Goal: Information Seeking & Learning: Learn about a topic

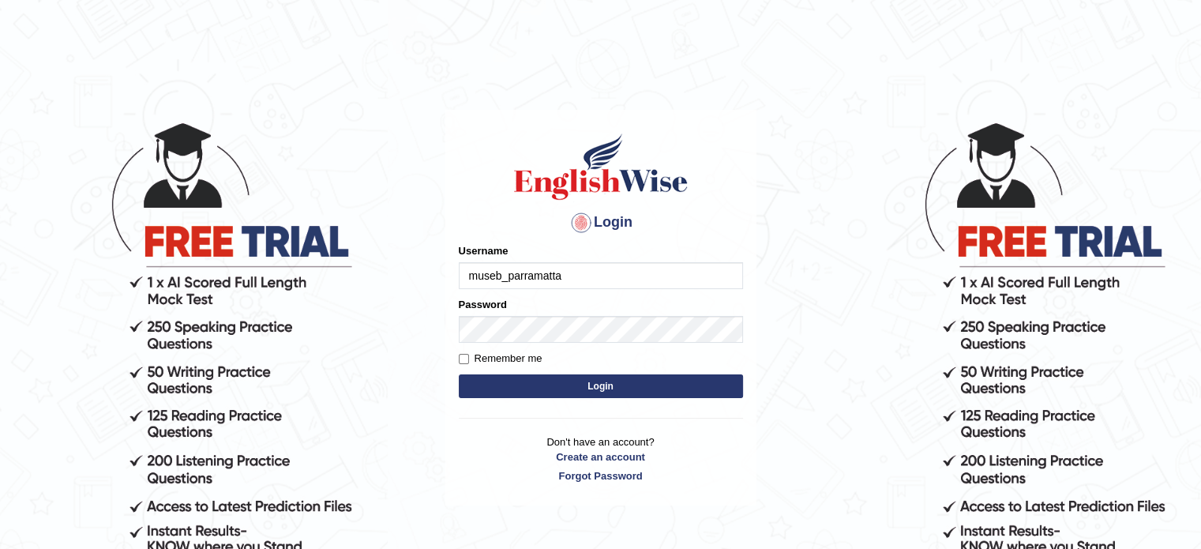
type input "museb_parramatta"
click at [463, 356] on input "Remember me" at bounding box center [464, 359] width 10 height 10
checkbox input "true"
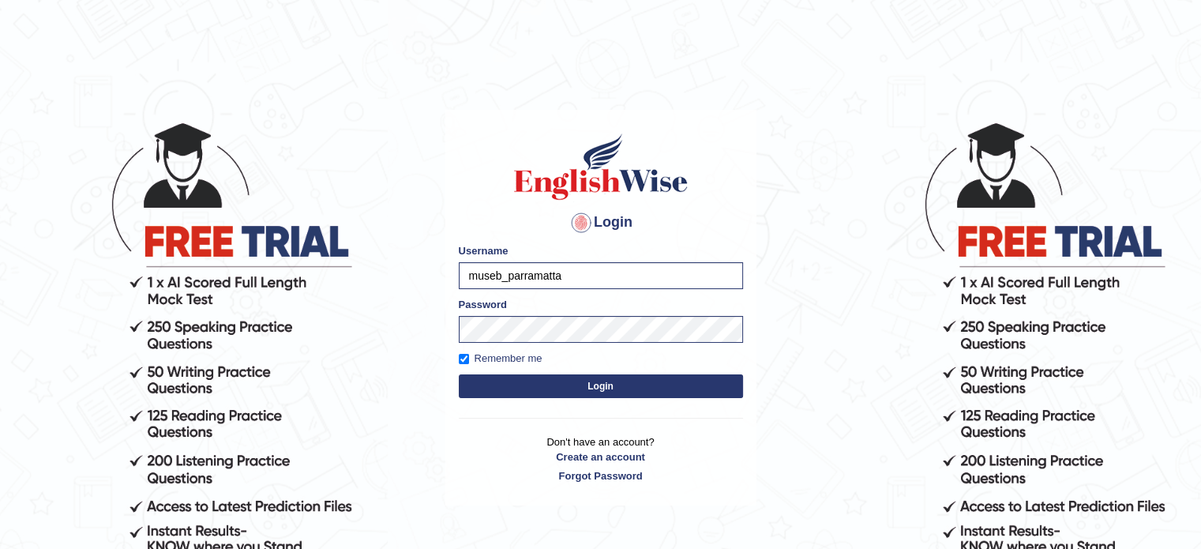
click at [536, 384] on button "Login" at bounding box center [601, 386] width 284 height 24
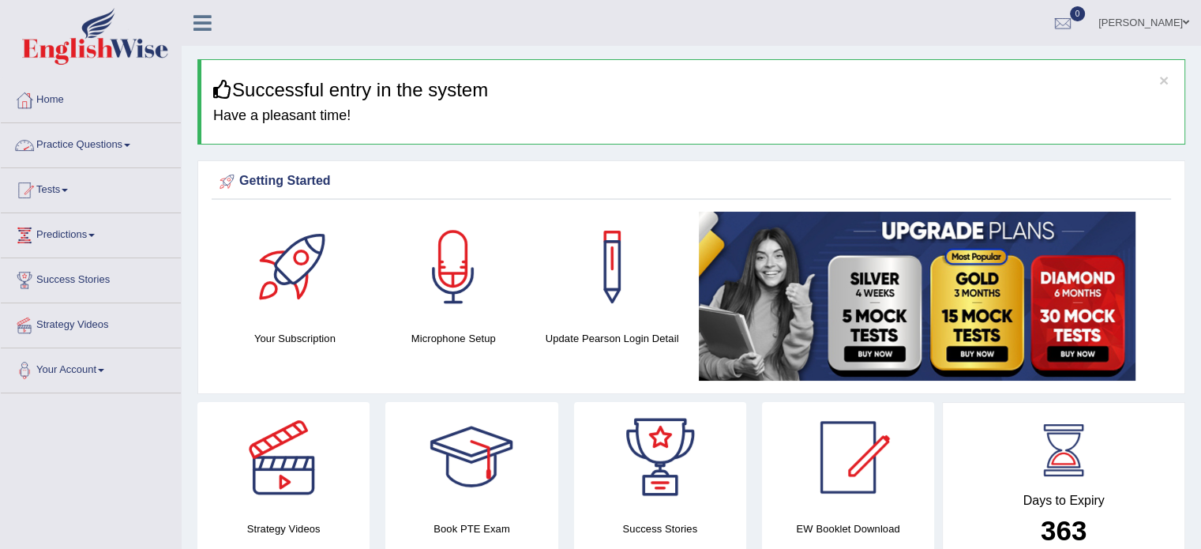
click at [53, 150] on link "Practice Questions" at bounding box center [91, 142] width 180 height 39
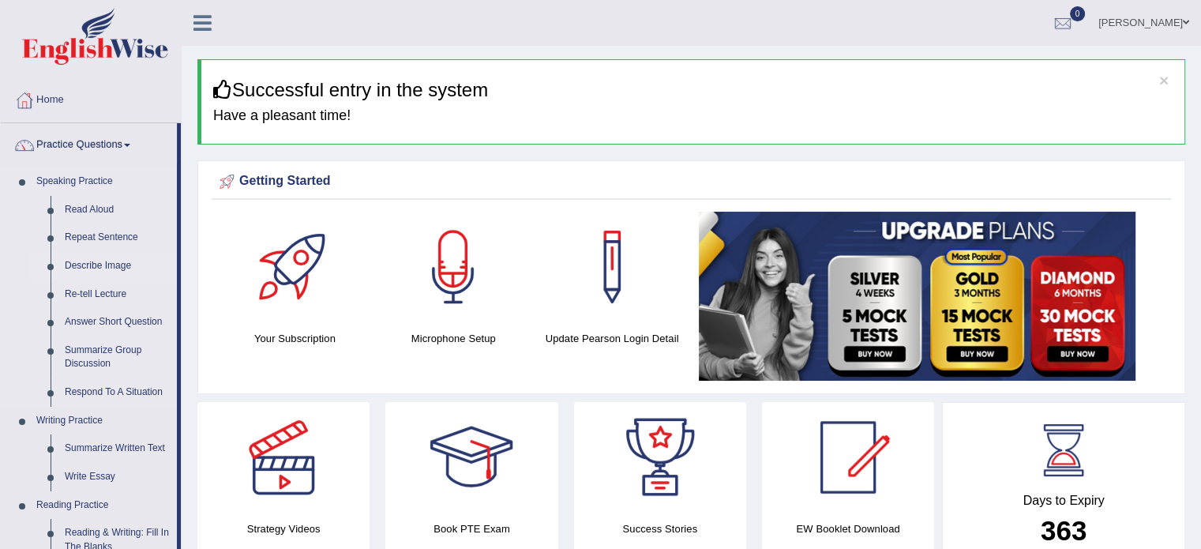
click at [93, 267] on link "Describe Image" at bounding box center [117, 266] width 119 height 28
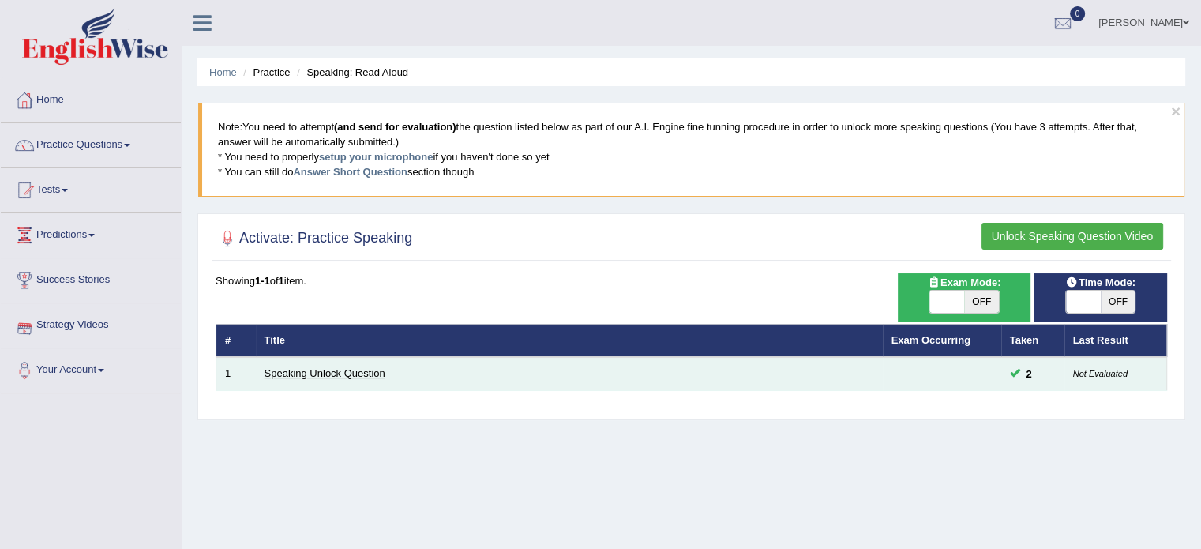
click at [293, 371] on link "Speaking Unlock Question" at bounding box center [325, 373] width 121 height 12
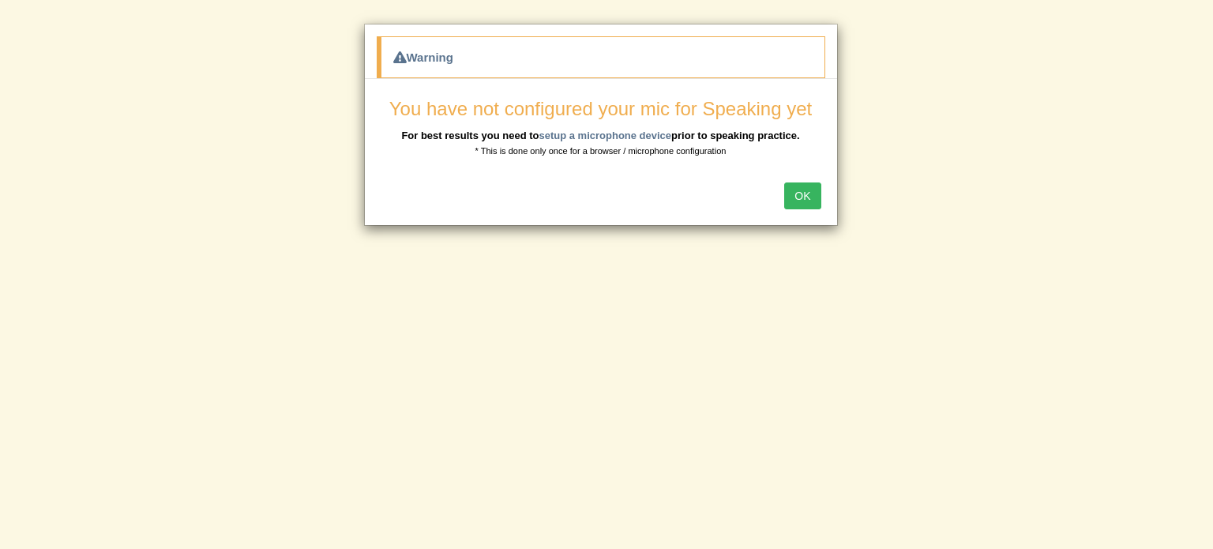
click at [800, 191] on button "OK" at bounding box center [802, 195] width 36 height 27
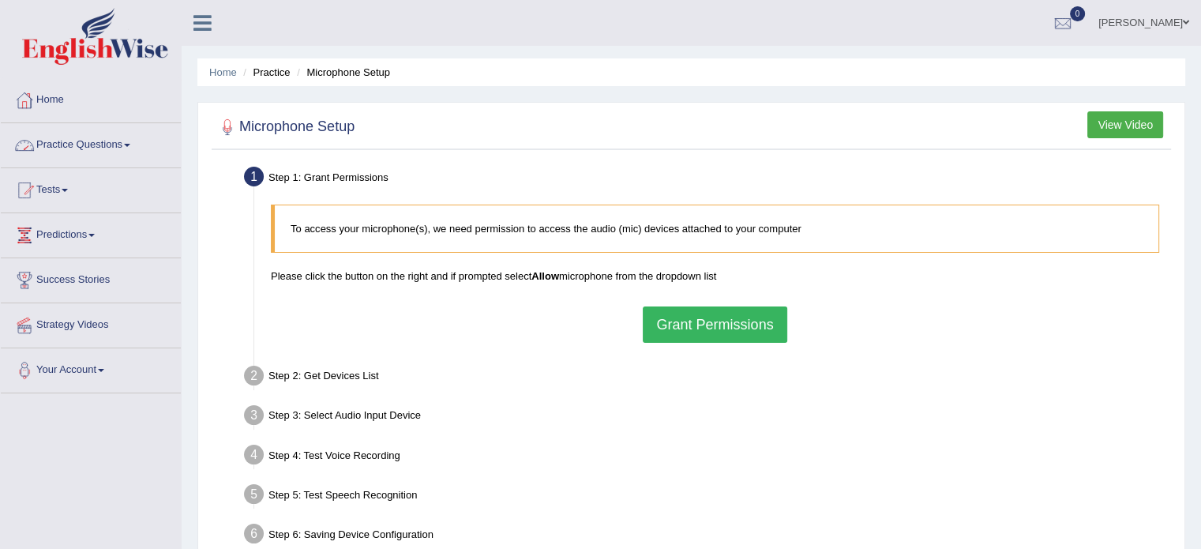
click at [91, 143] on link "Practice Questions" at bounding box center [91, 142] width 180 height 39
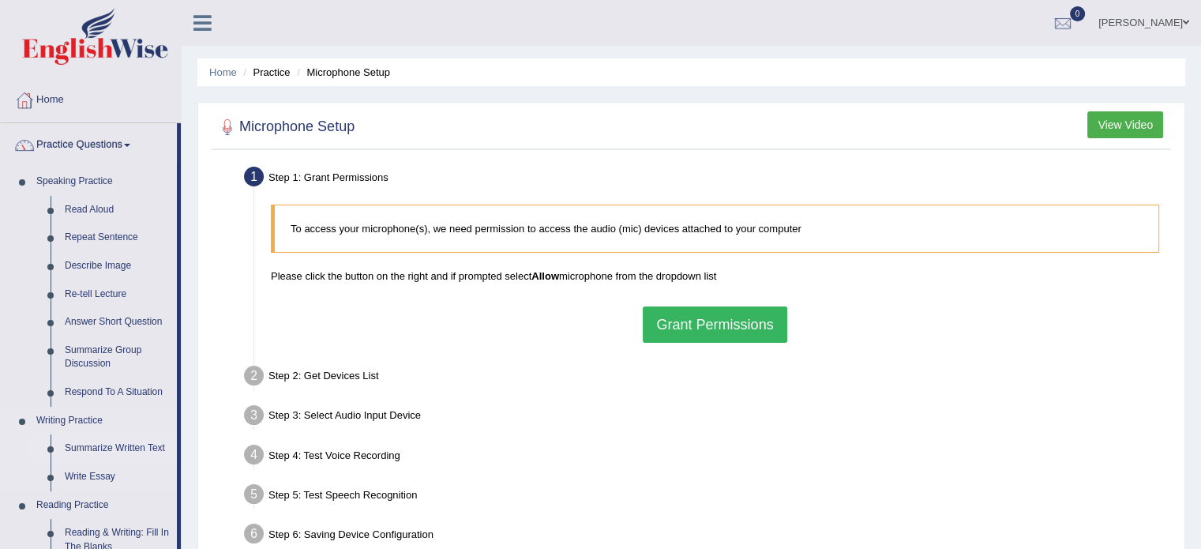
click at [114, 445] on link "Summarize Written Text" at bounding box center [117, 448] width 119 height 28
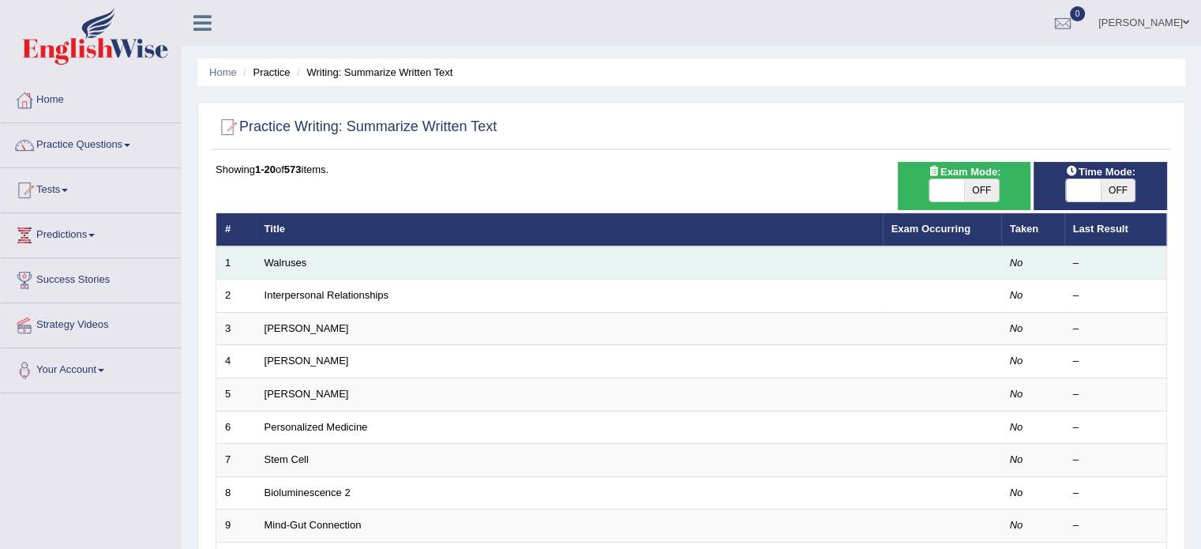
click at [420, 268] on td "Walruses" at bounding box center [569, 262] width 627 height 33
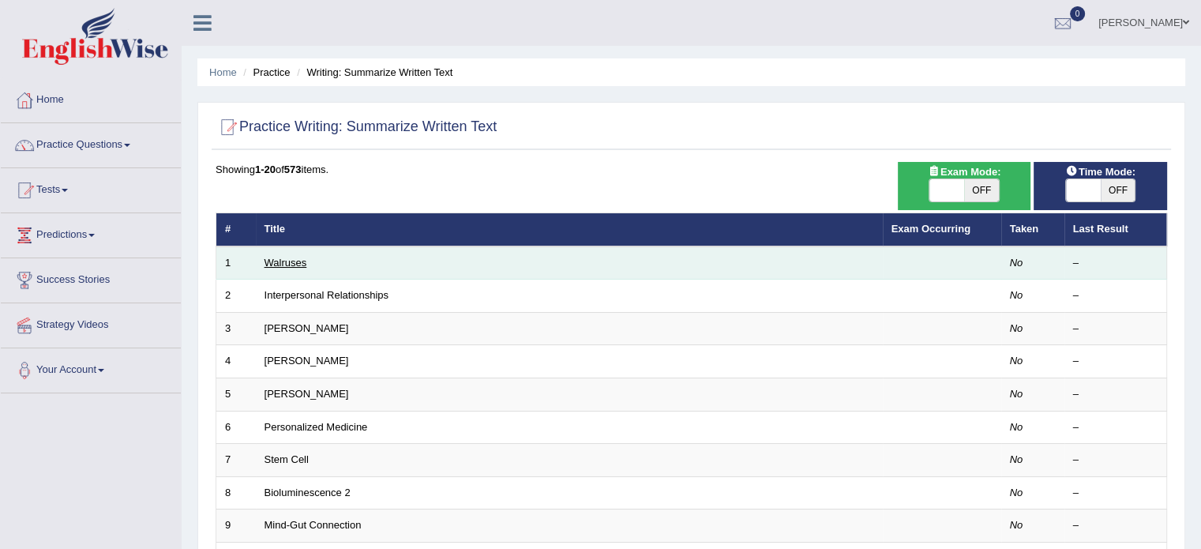
click at [288, 261] on link "Walruses" at bounding box center [286, 263] width 43 height 12
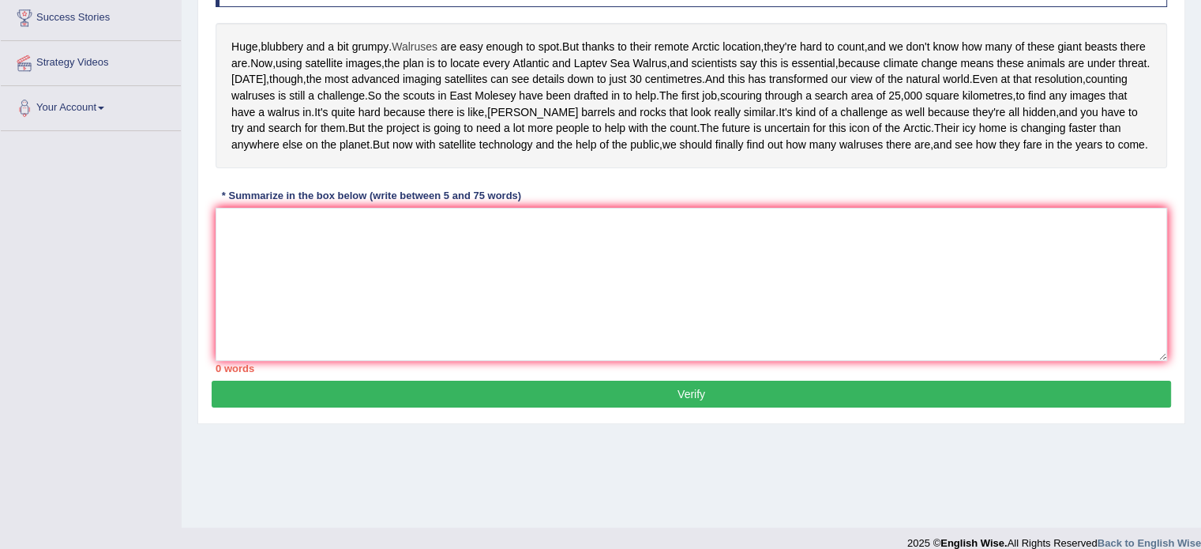
scroll to position [280, 0]
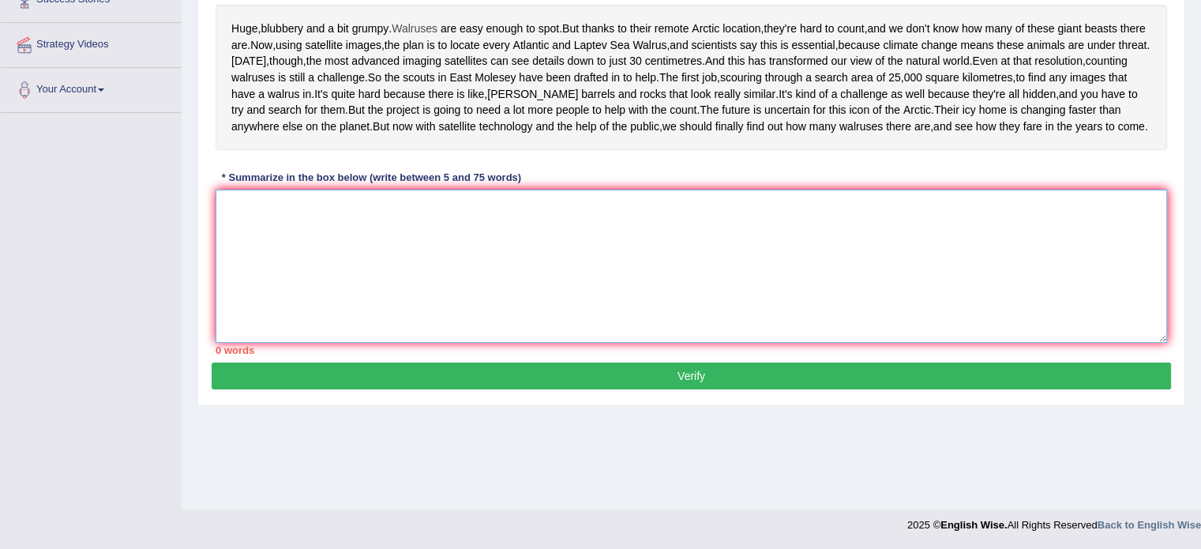
click at [439, 312] on textarea at bounding box center [692, 266] width 952 height 153
type textarea "t"
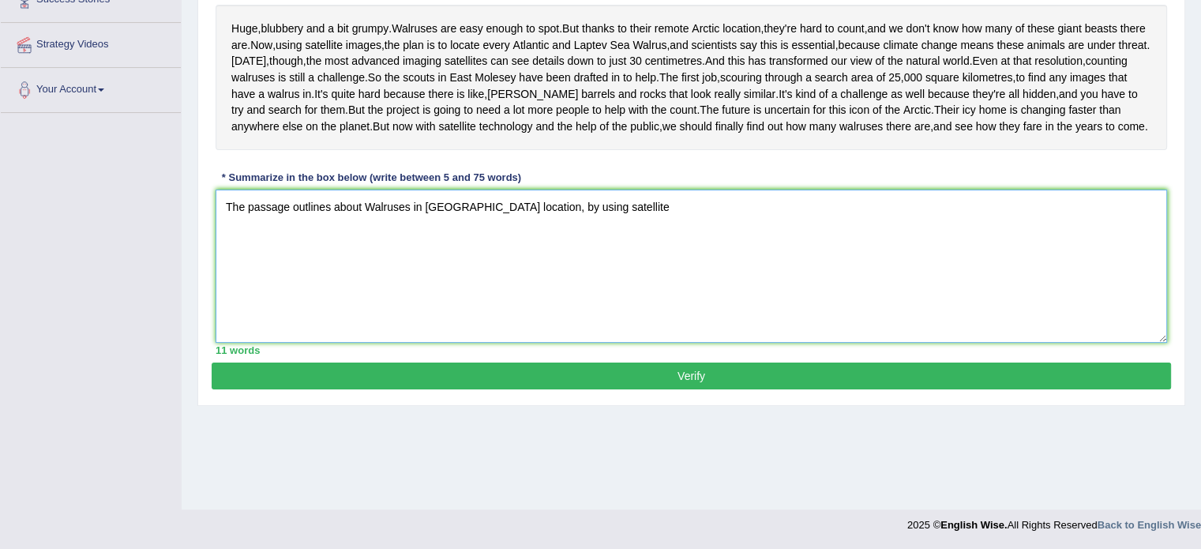
click at [494, 289] on textarea "The passage outlines about Walruses in Arctic location, by using satellite" at bounding box center [692, 266] width 952 height 153
click at [586, 284] on textarea "The passage outlines about Walruses in Arctic location by using satellite" at bounding box center [692, 266] width 952 height 153
click at [412, 285] on textarea "The passage outlines about Walruses in Arctic location by using satellite image…" at bounding box center [692, 266] width 952 height 153
click at [667, 281] on textarea "The passage outlines about Walruses numbers in Arctic location by using satelli…" at bounding box center [692, 266] width 952 height 153
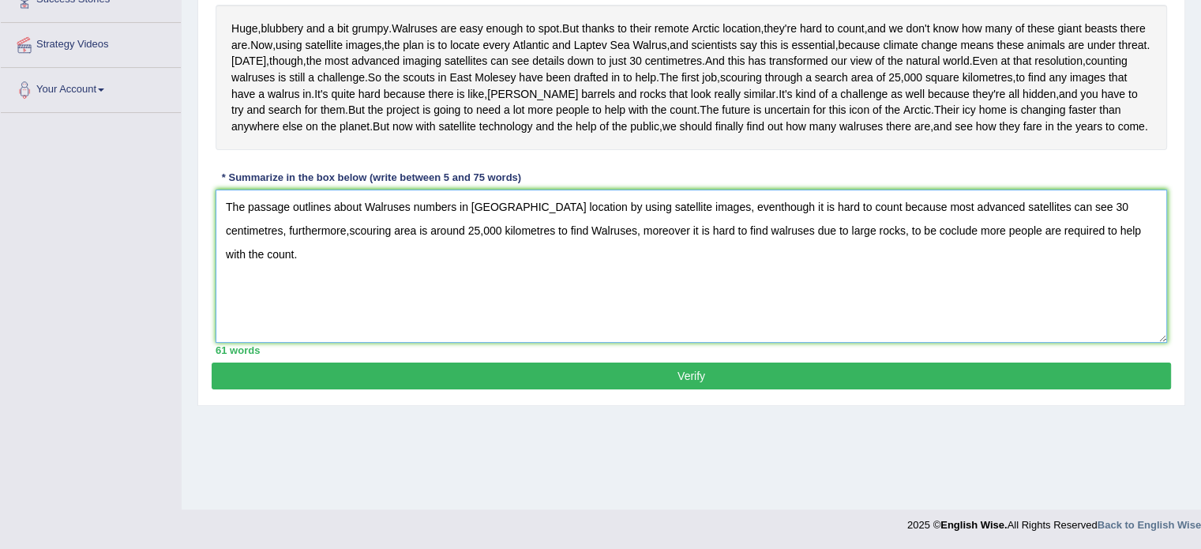
type textarea "The passage outlines about Walruses numbers in Arctic location by using satelli…"
click at [699, 389] on button "Verify" at bounding box center [692, 376] width 960 height 27
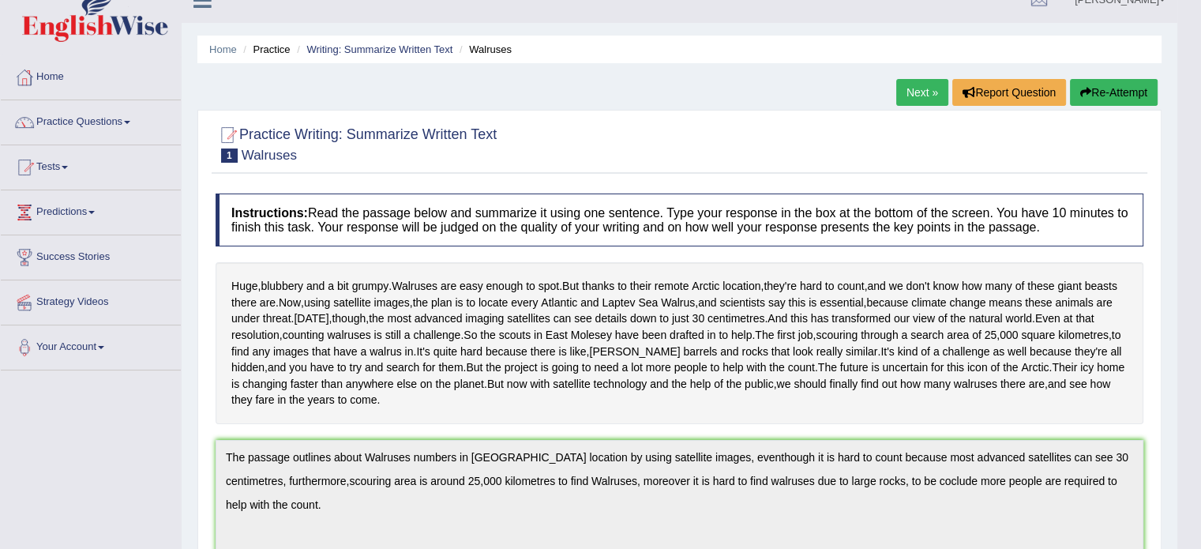
scroll to position [21, 0]
click at [917, 90] on link "Next »" at bounding box center [922, 94] width 52 height 27
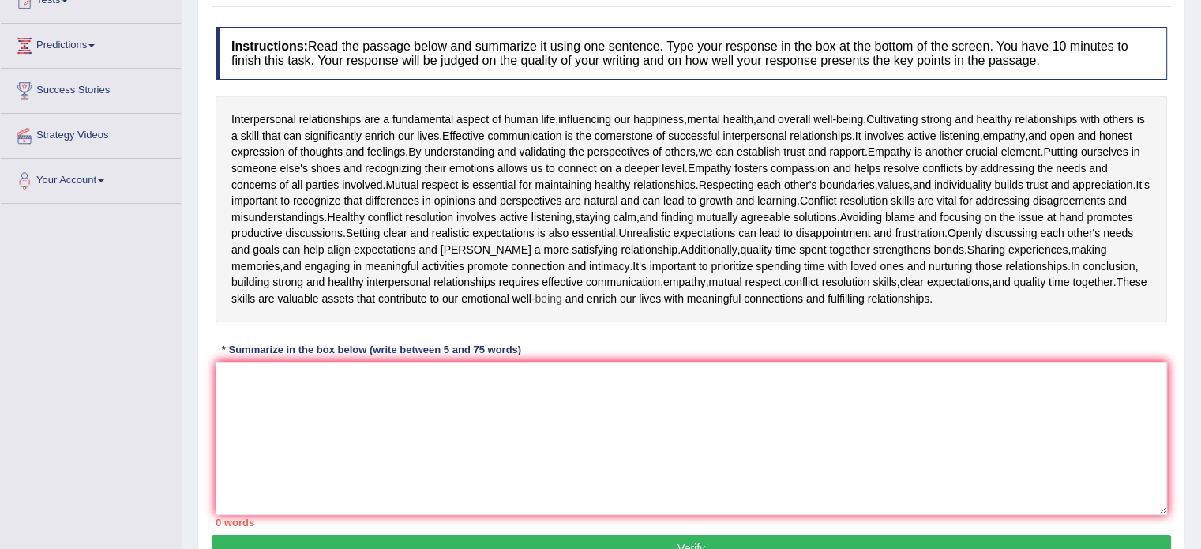
scroll to position [221, 0]
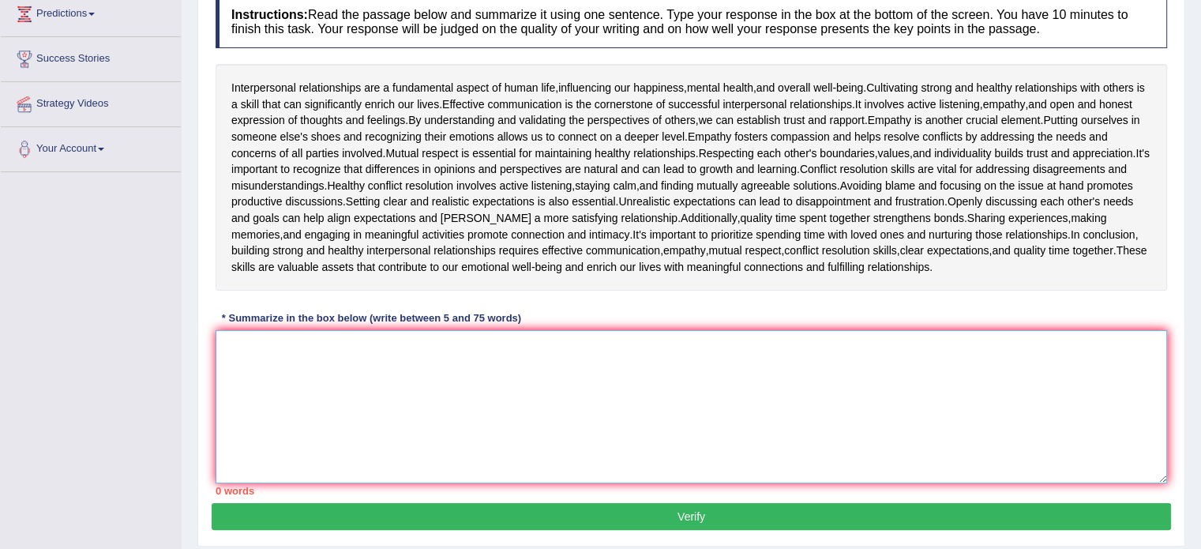
click at [618, 357] on textarea at bounding box center [692, 406] width 952 height 153
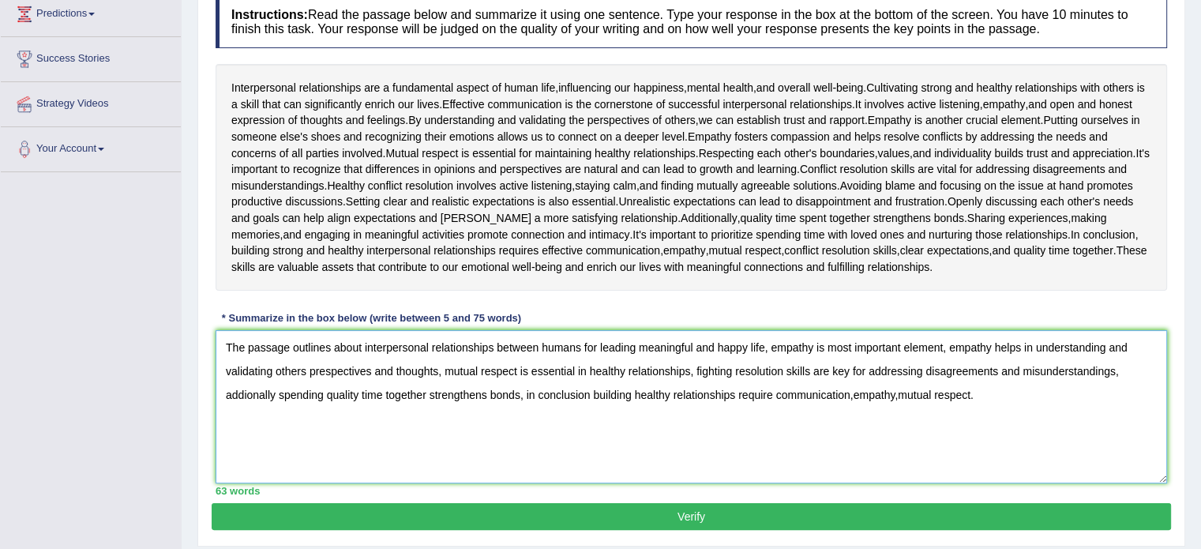
type textarea "The passage outlines about interpersonal relationships between humans for leadi…"
click at [720, 510] on button "Verify" at bounding box center [692, 516] width 960 height 27
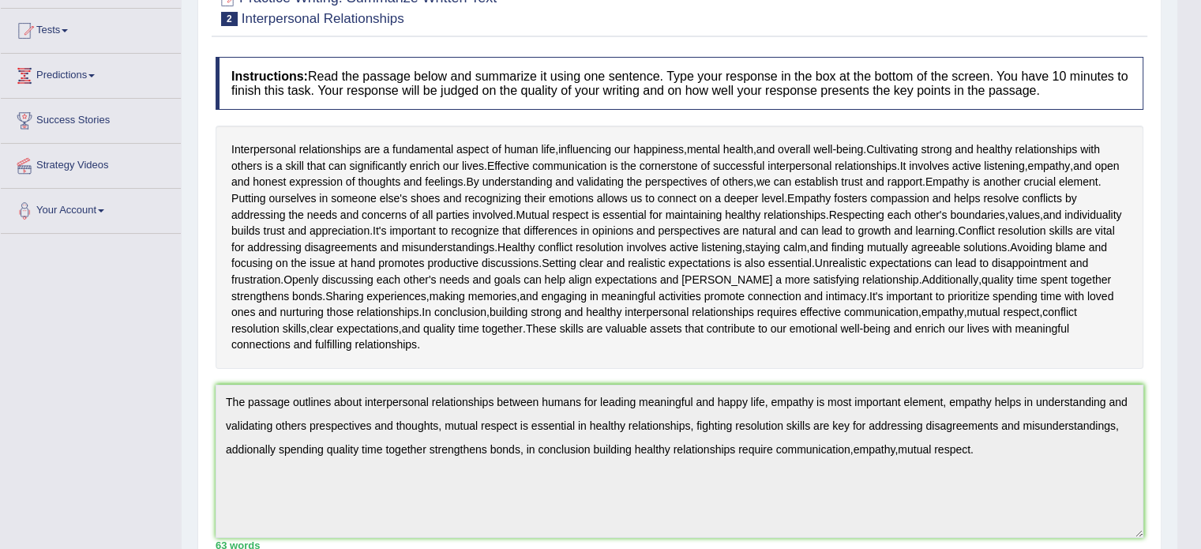
scroll to position [158, 0]
click at [111, 398] on div "Toggle navigation Home Practice Questions Speaking Practice Read Aloud Repeat S…" at bounding box center [589, 424] width 1178 height 1165
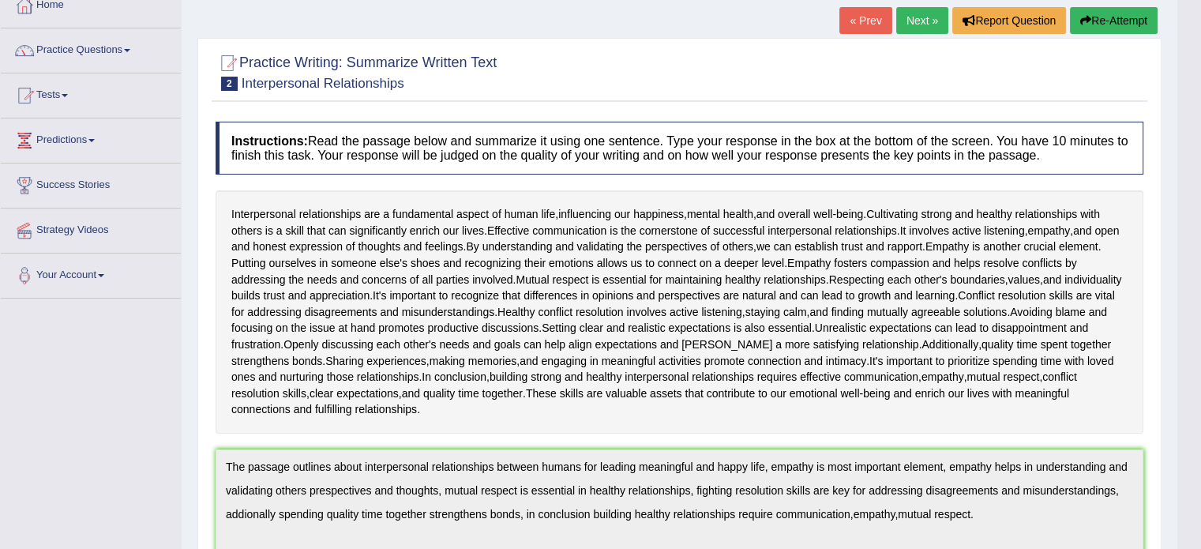
scroll to position [32, 0]
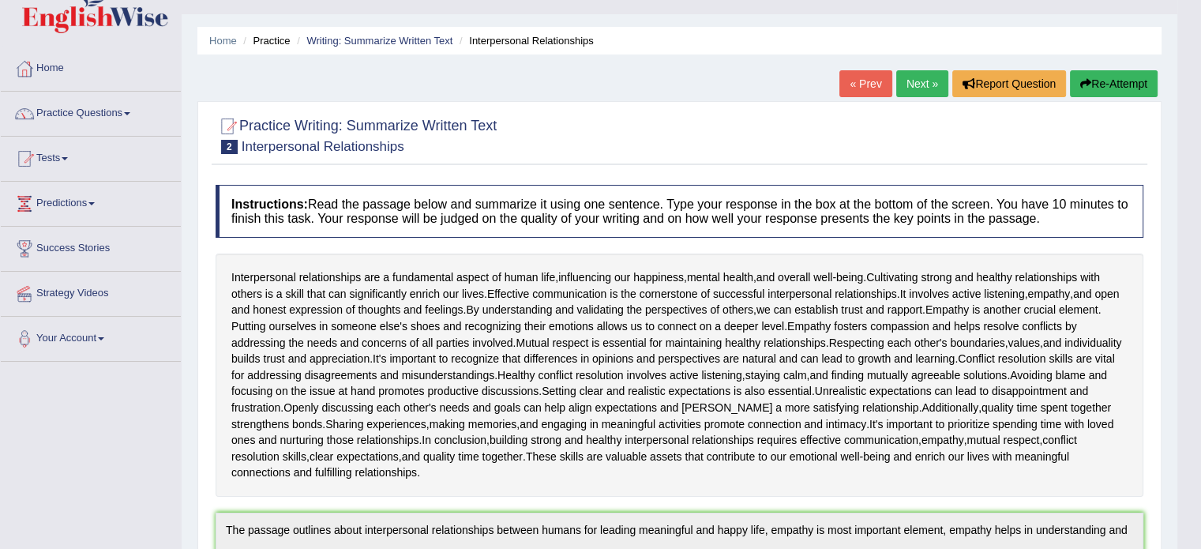
click at [1122, 86] on button "Re-Attempt" at bounding box center [1114, 83] width 88 height 27
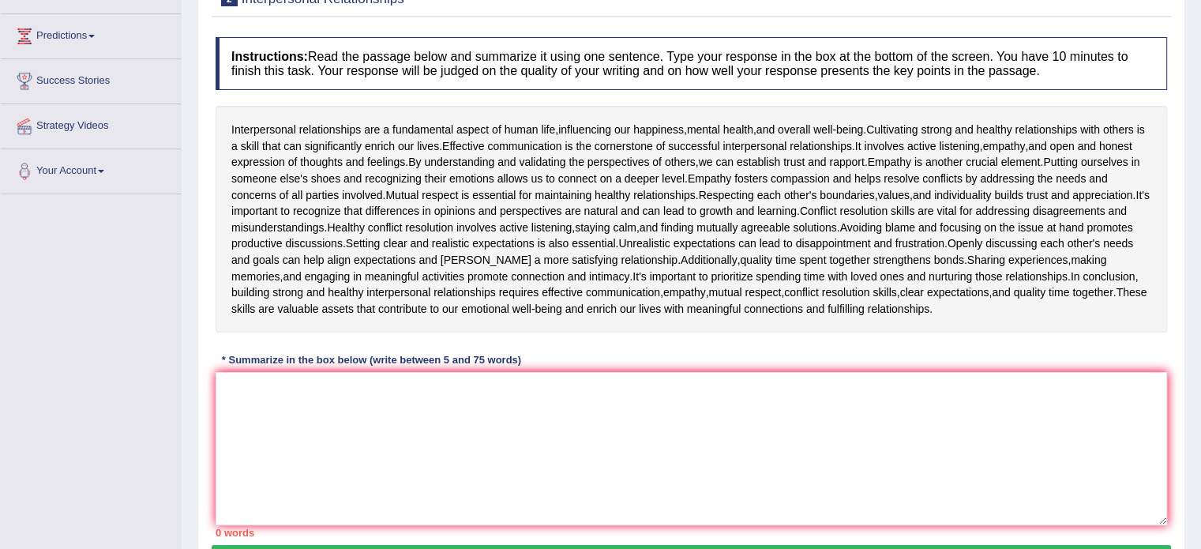
scroll to position [284, 0]
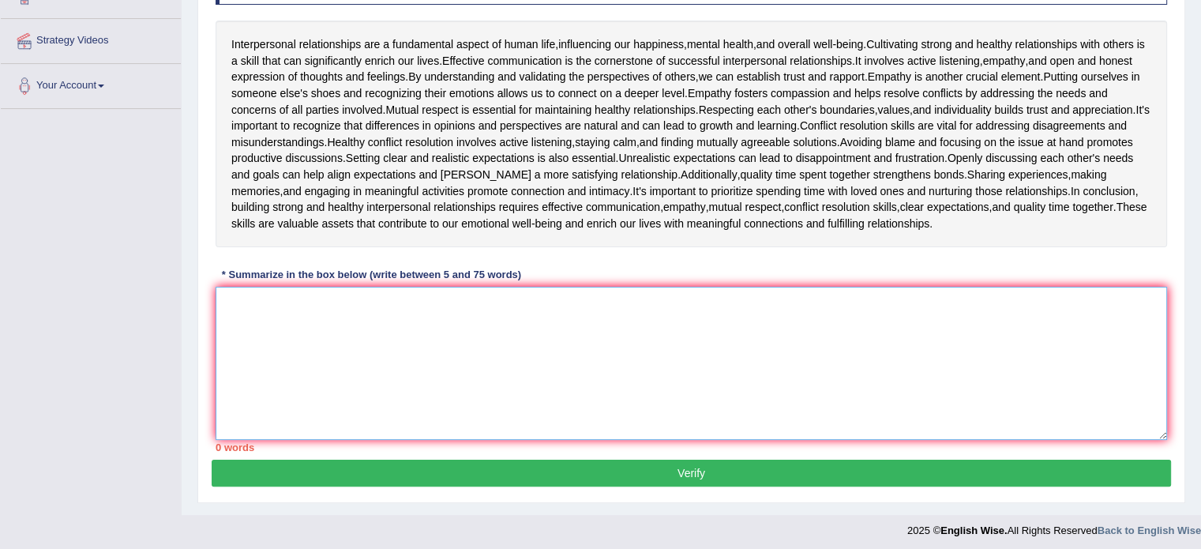
click at [781, 362] on textarea at bounding box center [692, 363] width 952 height 153
paste textarea "The passage outlines about interpersonal relationships between humans for leadi…"
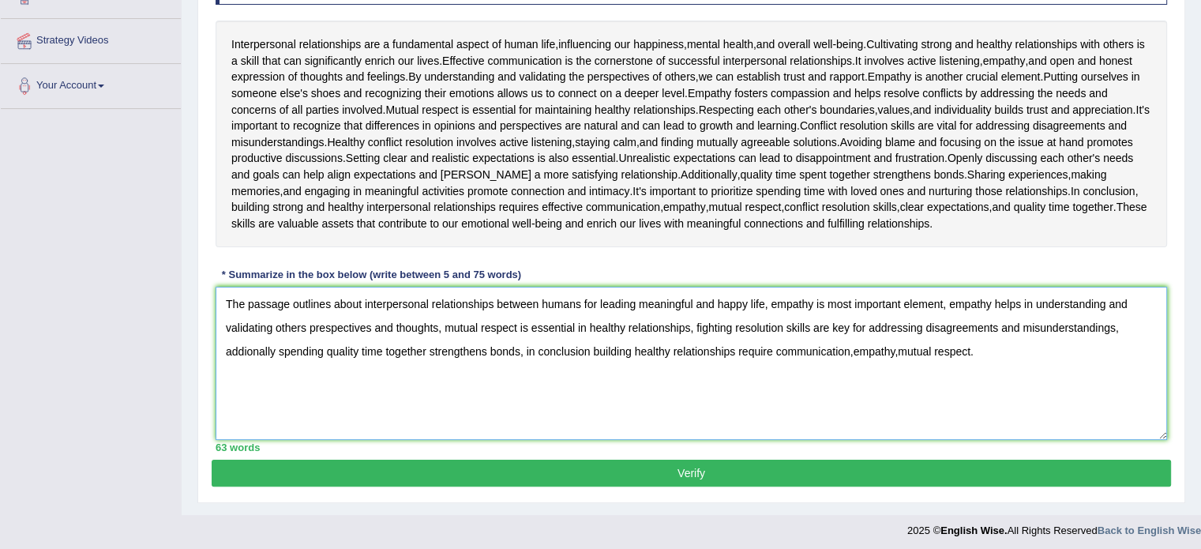
click at [853, 299] on textarea "The passage outlines about interpersonal relationships between humans for leadi…" at bounding box center [692, 363] width 952 height 153
click at [1123, 321] on textarea "The passage outlines about interpersonal relationships between humans for leadi…" at bounding box center [692, 363] width 952 height 153
click at [758, 348] on textarea "The passage outlines about interpersonal relationships between humans for leadi…" at bounding box center [692, 363] width 952 height 153
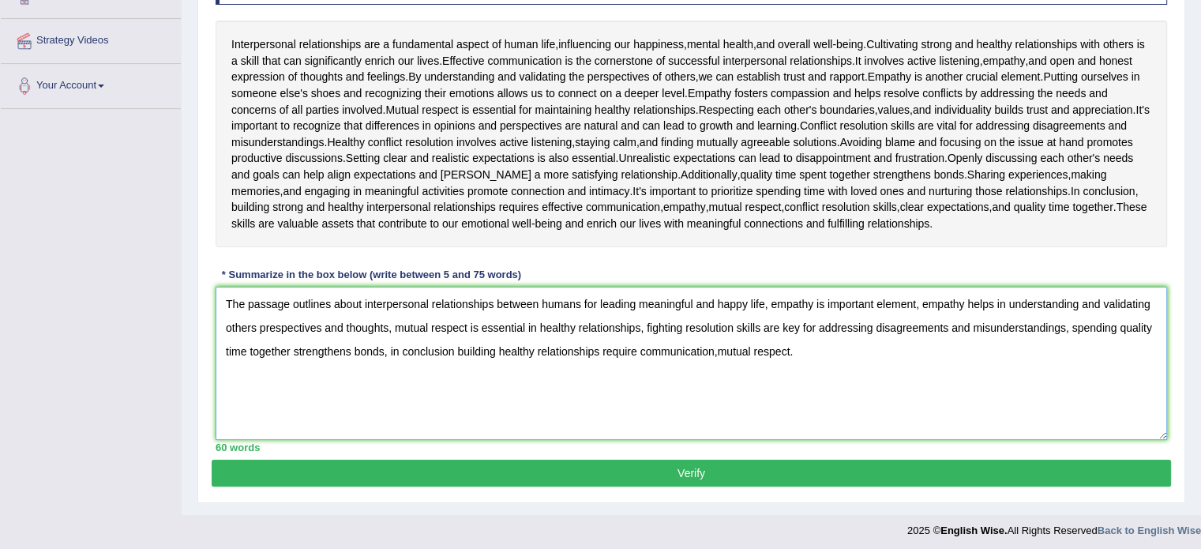
click at [791, 350] on textarea "The passage outlines about interpersonal relationships between humans for leadi…" at bounding box center [692, 363] width 952 height 153
type textarea "The passage outlines about interpersonal relationships between humans for leadi…"
click at [733, 470] on button "Verify" at bounding box center [692, 473] width 960 height 27
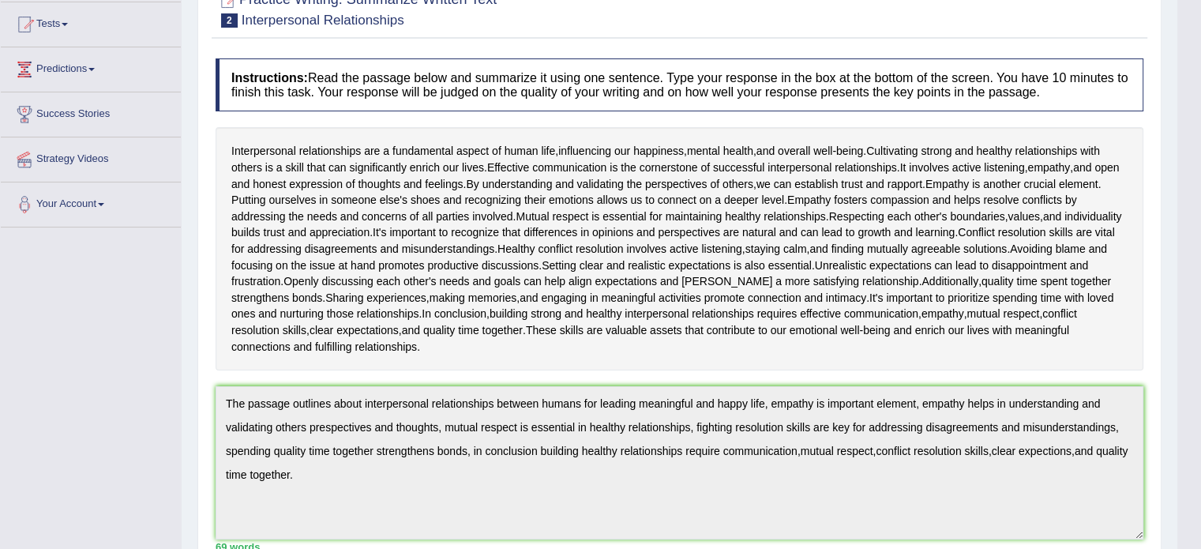
scroll to position [0, 0]
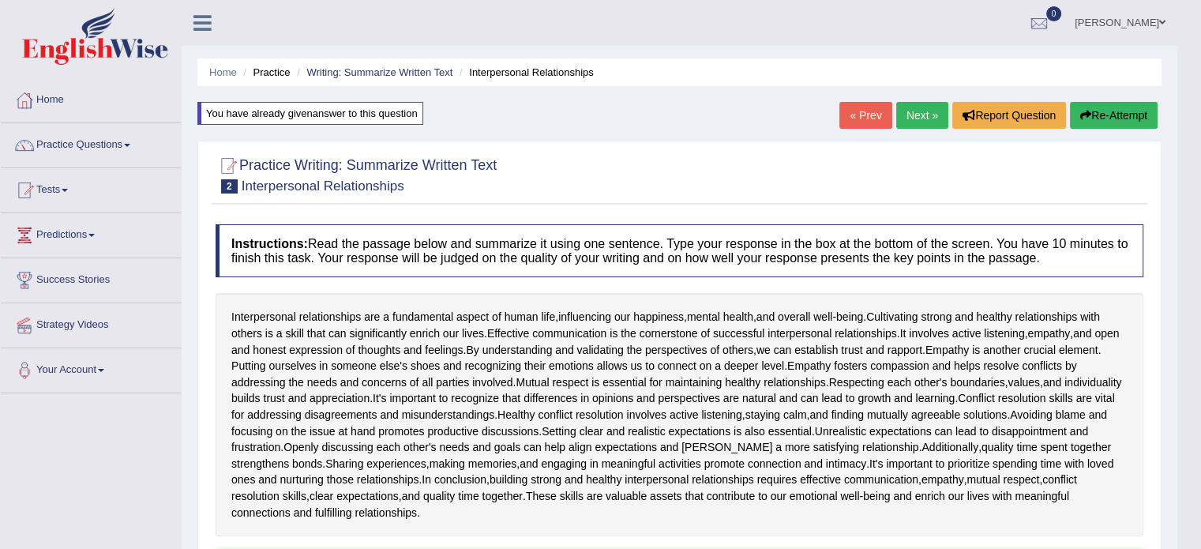
click at [859, 109] on link "« Prev" at bounding box center [866, 115] width 52 height 27
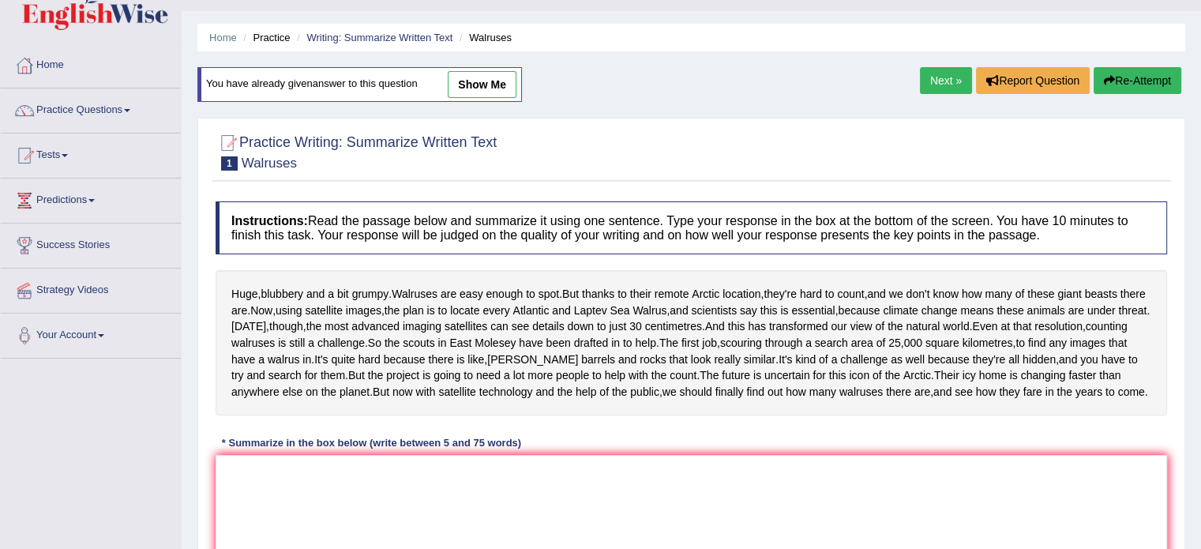
scroll to position [3, 0]
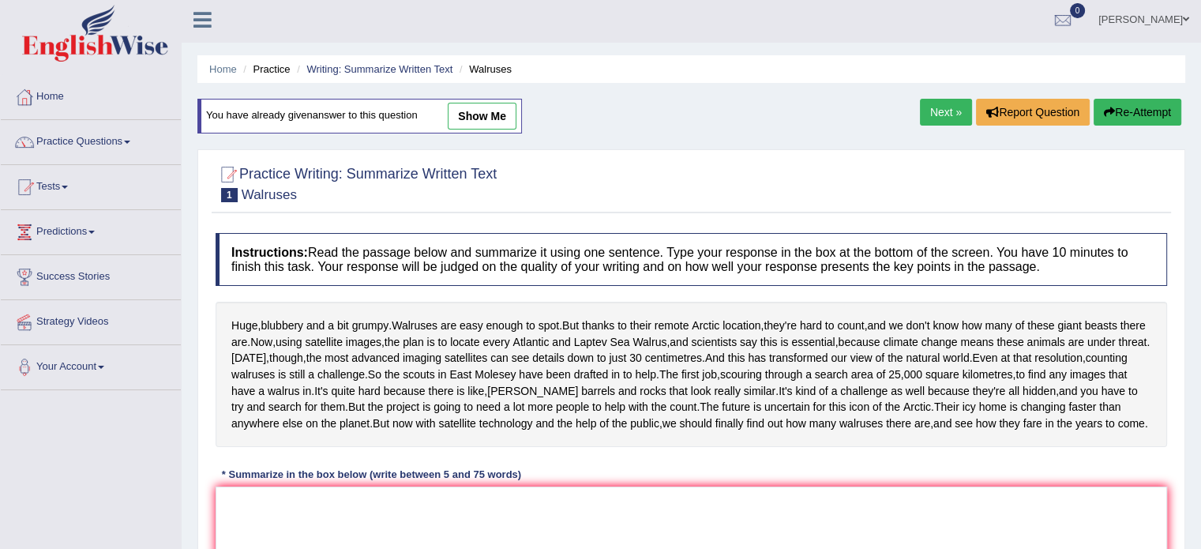
click at [486, 113] on link "show me" at bounding box center [482, 116] width 69 height 27
type textarea "The passage outlines about Walruses numbers in [GEOGRAPHIC_DATA] location by us…"
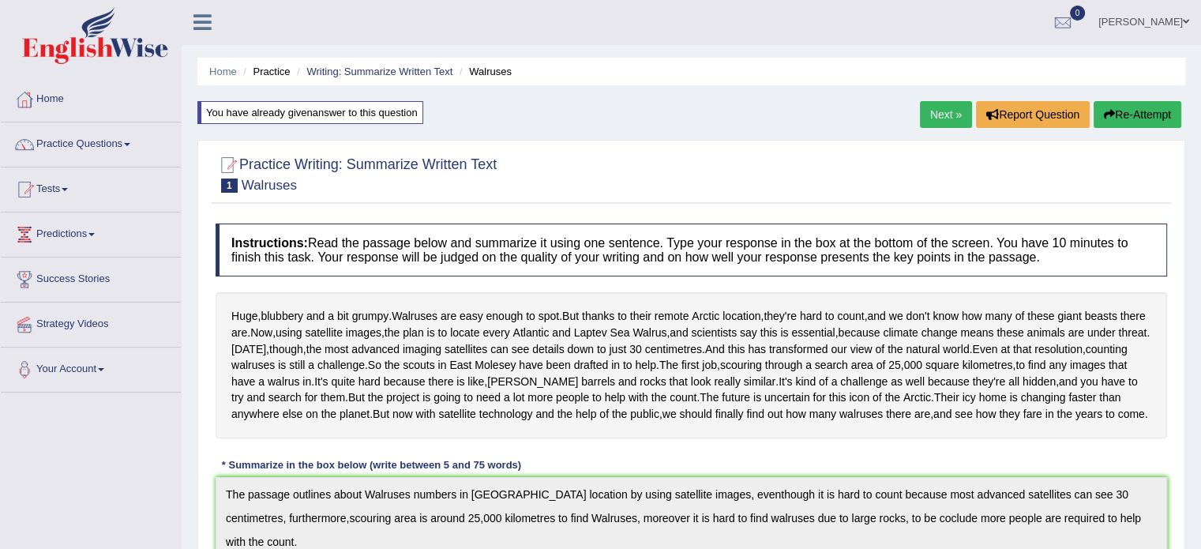
scroll to position [0, 0]
click at [112, 137] on link "Practice Questions" at bounding box center [91, 142] width 180 height 39
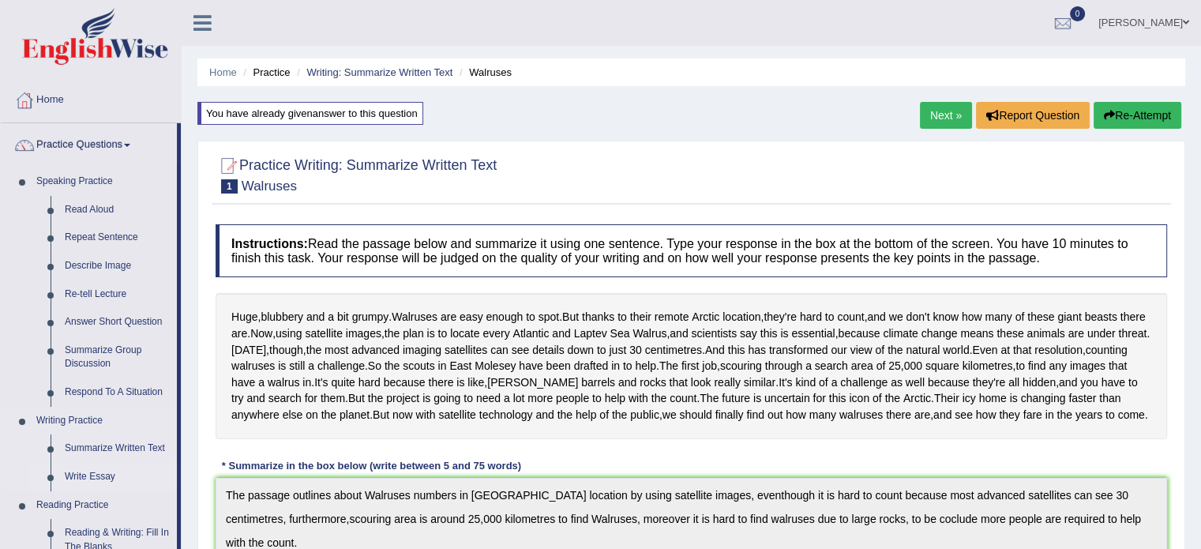
click at [97, 477] on link "Write Essay" at bounding box center [117, 477] width 119 height 28
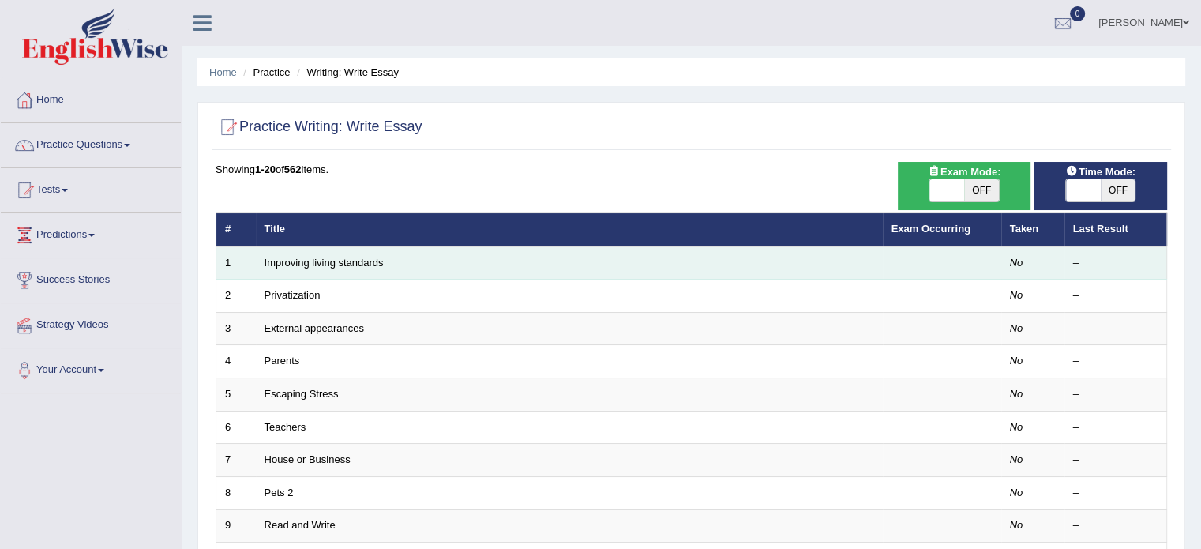
click at [411, 255] on td "Improving living standards" at bounding box center [569, 262] width 627 height 33
click at [366, 257] on link "Improving living standards" at bounding box center [324, 263] width 119 height 12
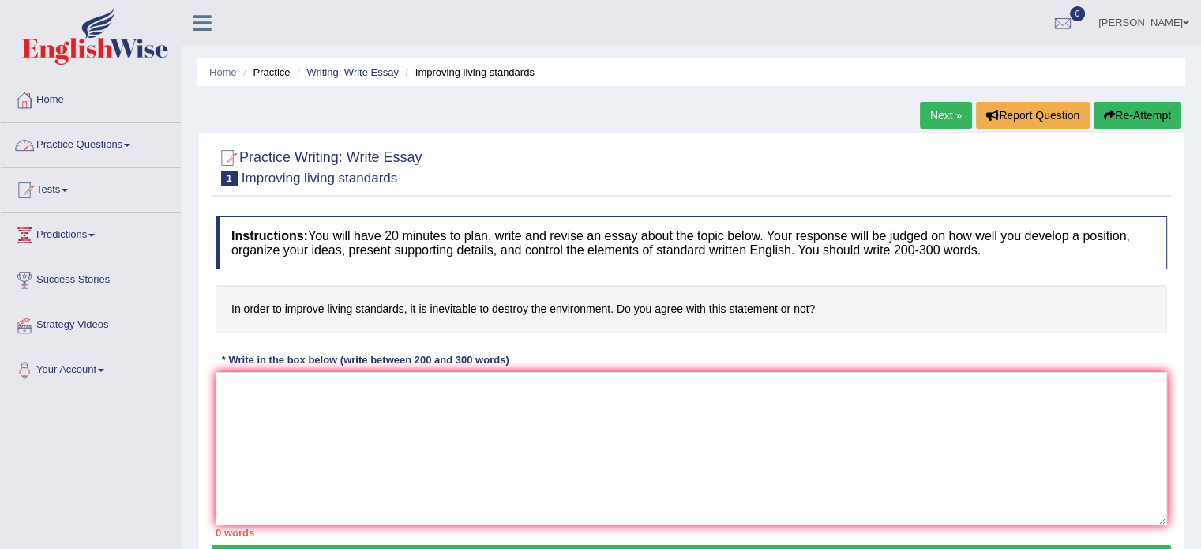
click at [105, 141] on link "Practice Questions" at bounding box center [91, 142] width 180 height 39
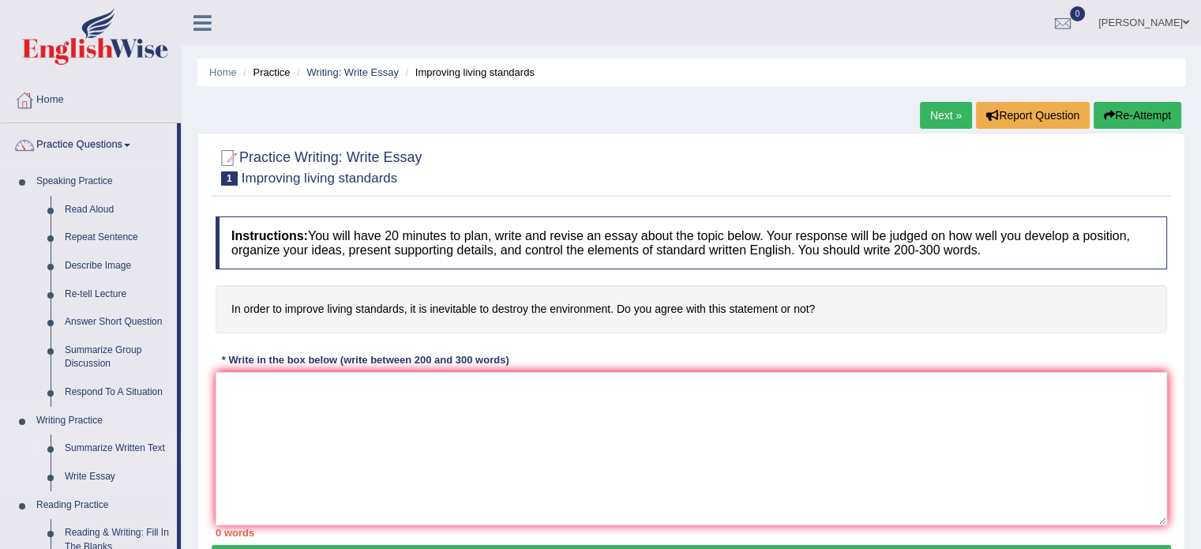
click at [96, 453] on link "Summarize Written Text" at bounding box center [117, 448] width 119 height 28
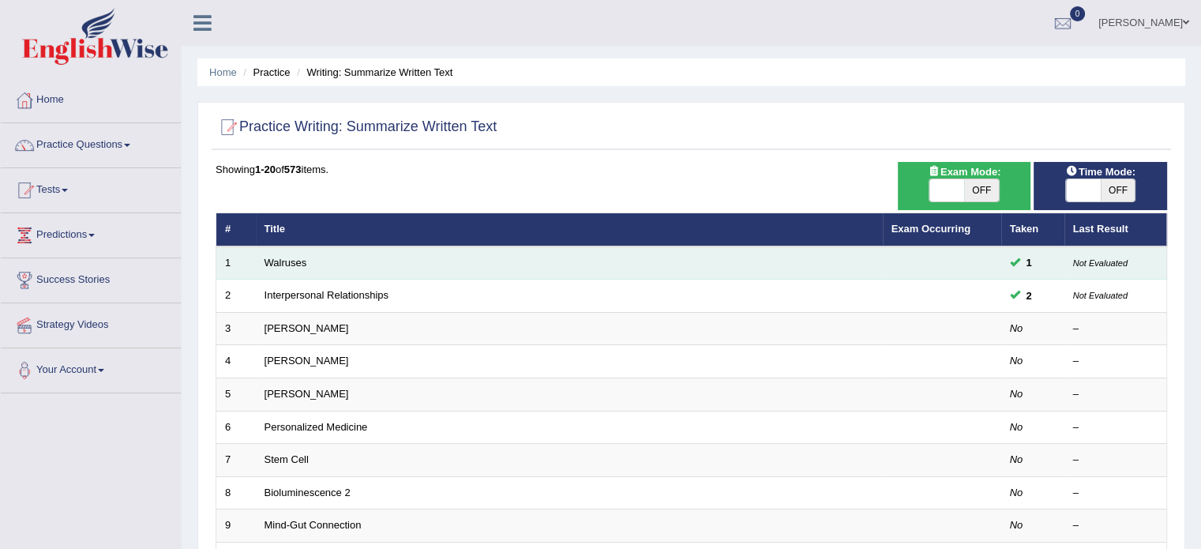
click at [887, 259] on td at bounding box center [942, 262] width 118 height 33
click at [291, 264] on link "Walruses" at bounding box center [286, 263] width 43 height 12
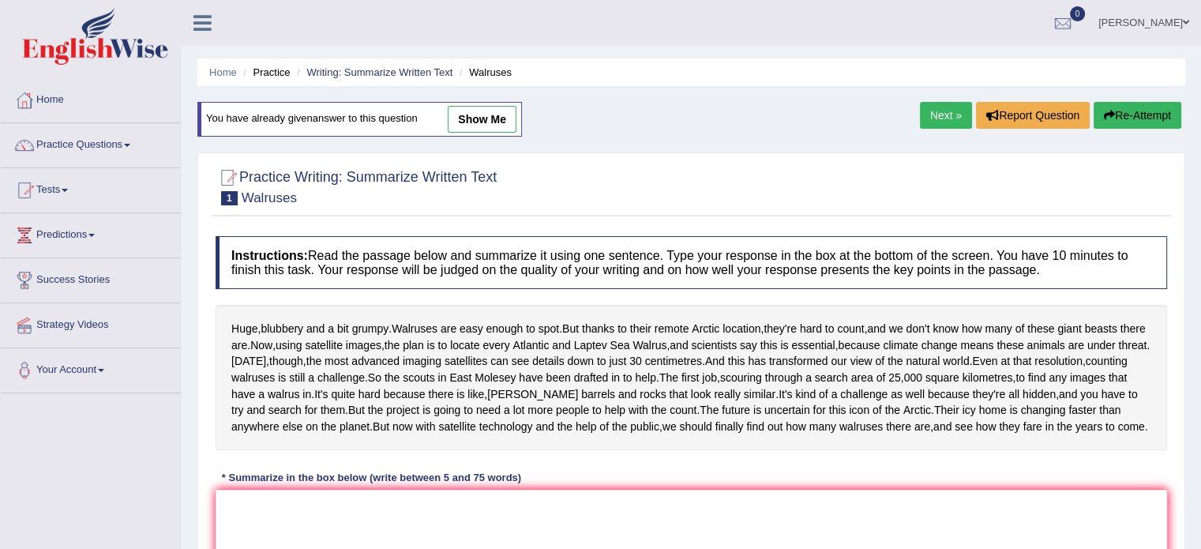
click at [499, 122] on link "show me" at bounding box center [482, 119] width 69 height 27
type textarea "The passage outlines about Walruses numbers in [GEOGRAPHIC_DATA] location by us…"
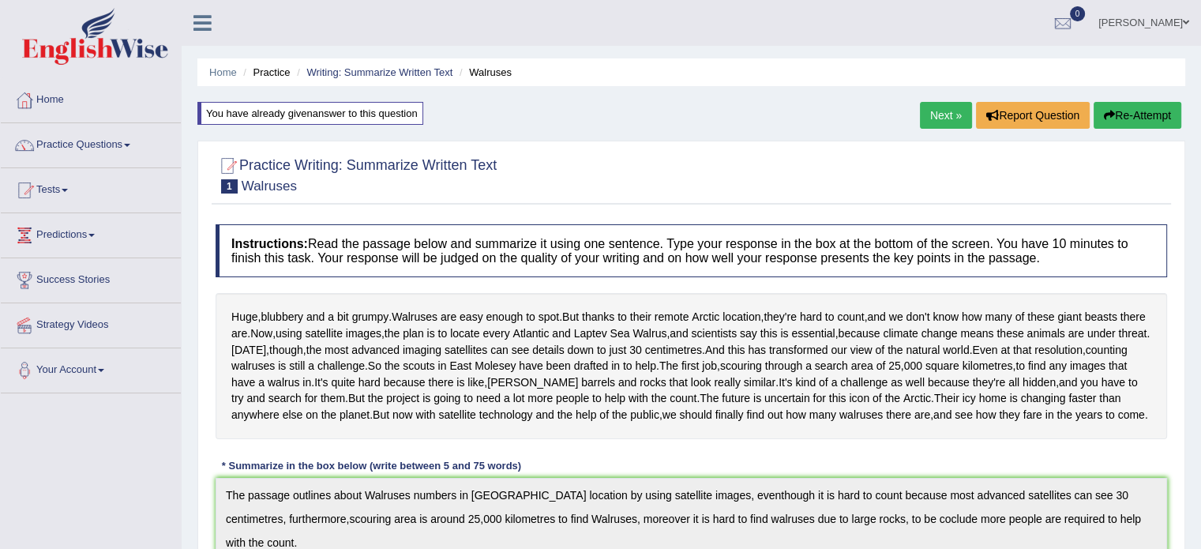
click at [932, 116] on link "Next »" at bounding box center [946, 115] width 52 height 27
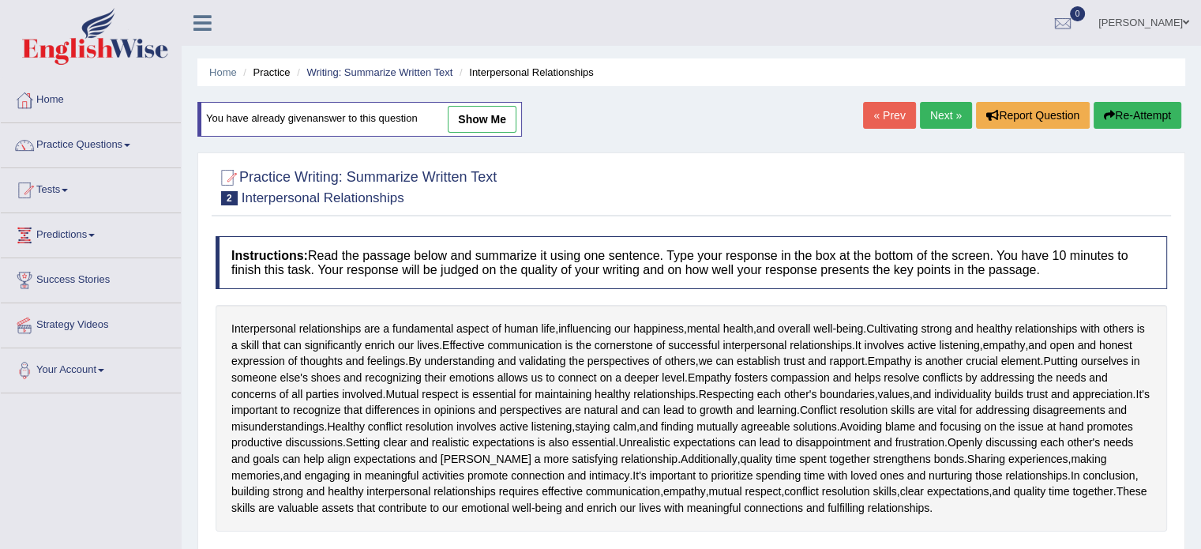
click at [488, 121] on link "show me" at bounding box center [482, 119] width 69 height 27
type textarea "The passage outlines about interpersonal relationships between humans for leadi…"
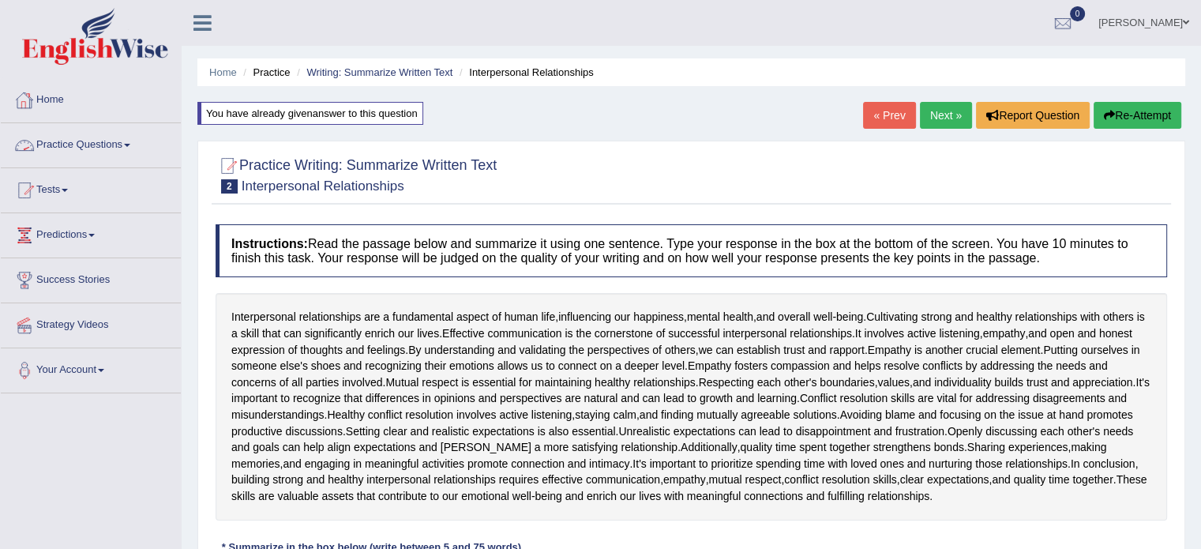
click at [94, 141] on link "Practice Questions" at bounding box center [91, 142] width 180 height 39
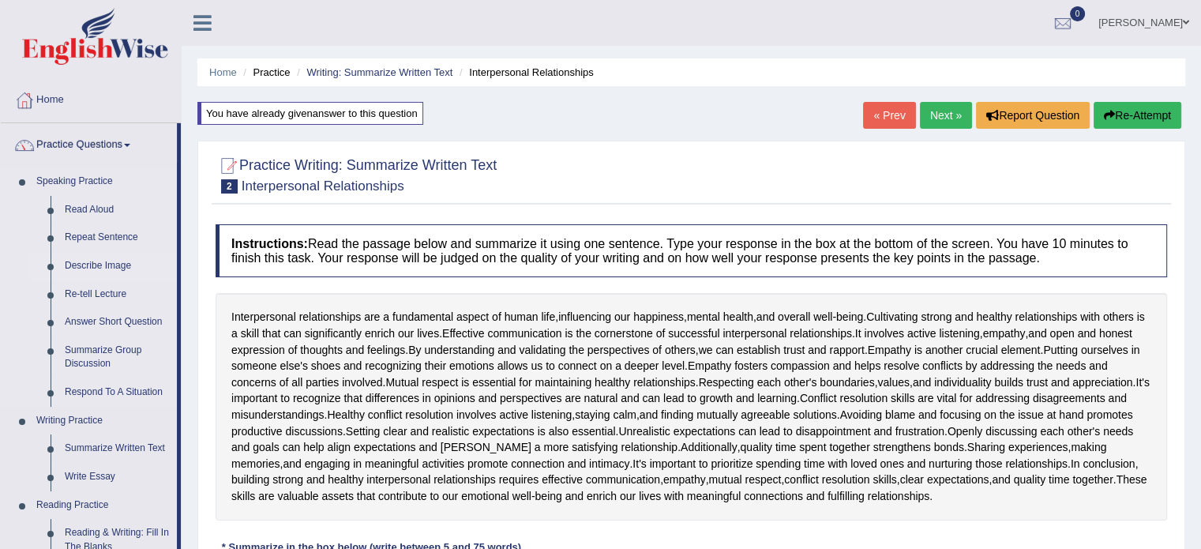
click at [159, 265] on link "Describe Image" at bounding box center [117, 266] width 119 height 28
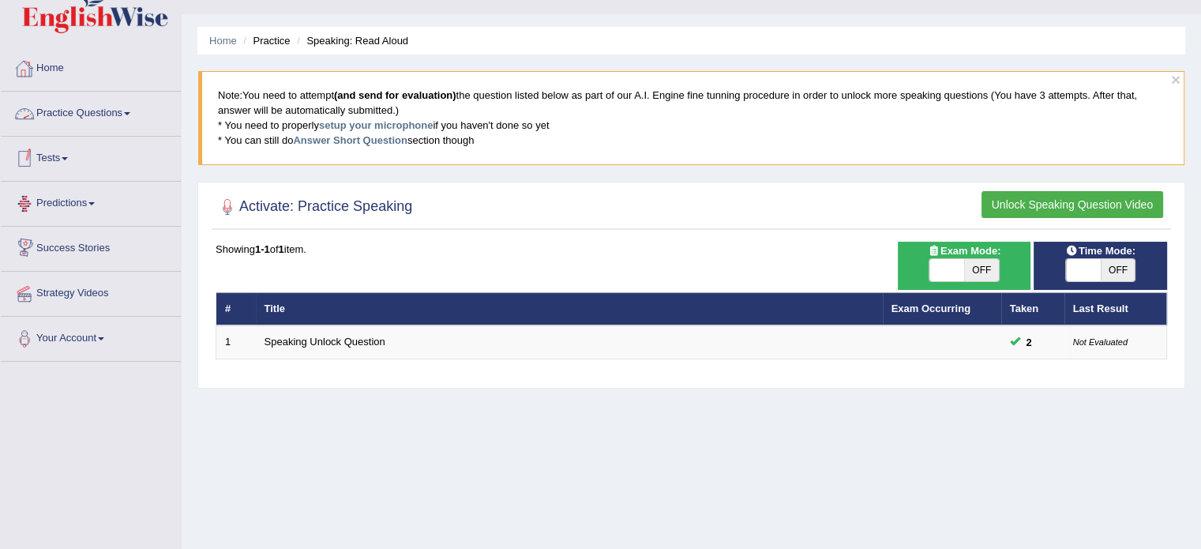
click at [126, 116] on link "Practice Questions" at bounding box center [91, 111] width 180 height 39
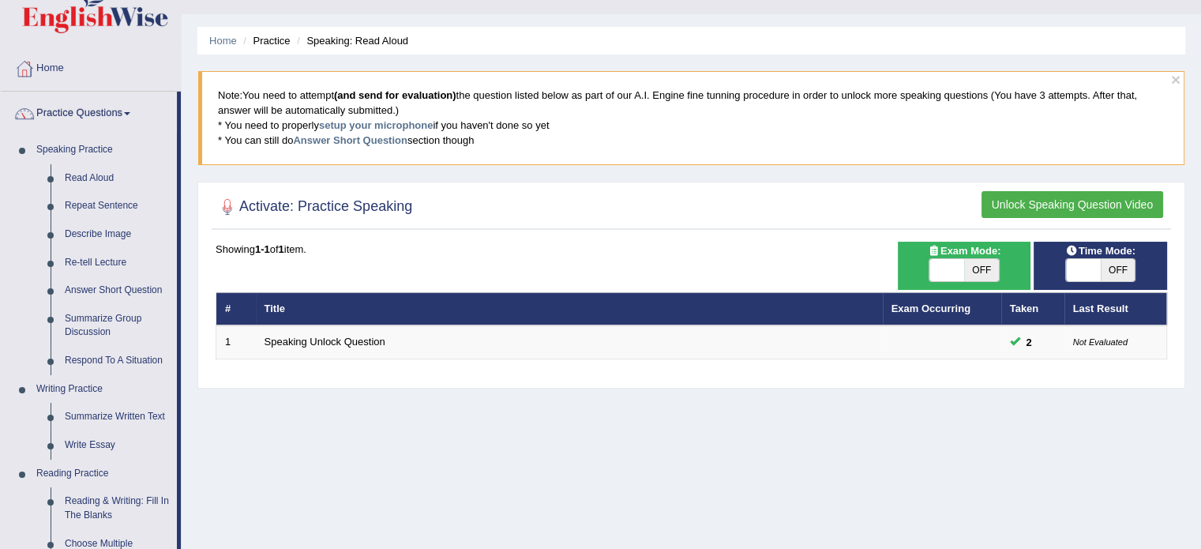
click at [177, 234] on li "Practice Questions Speaking Practice Read Aloud Repeat Sentence Describe Image …" at bounding box center [91, 536] width 180 height 889
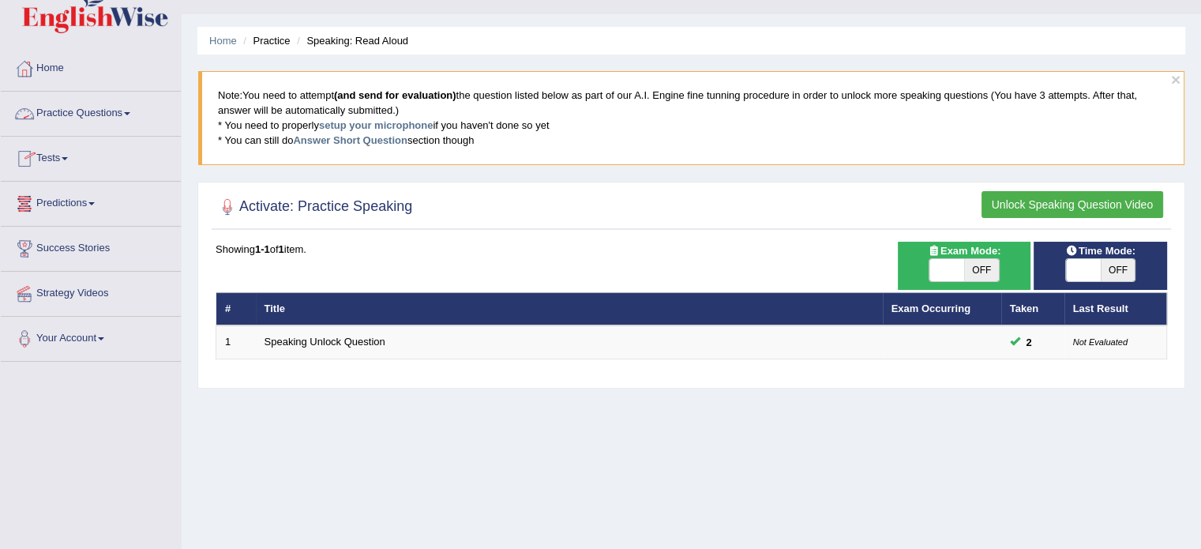
click at [122, 112] on link "Practice Questions" at bounding box center [91, 111] width 180 height 39
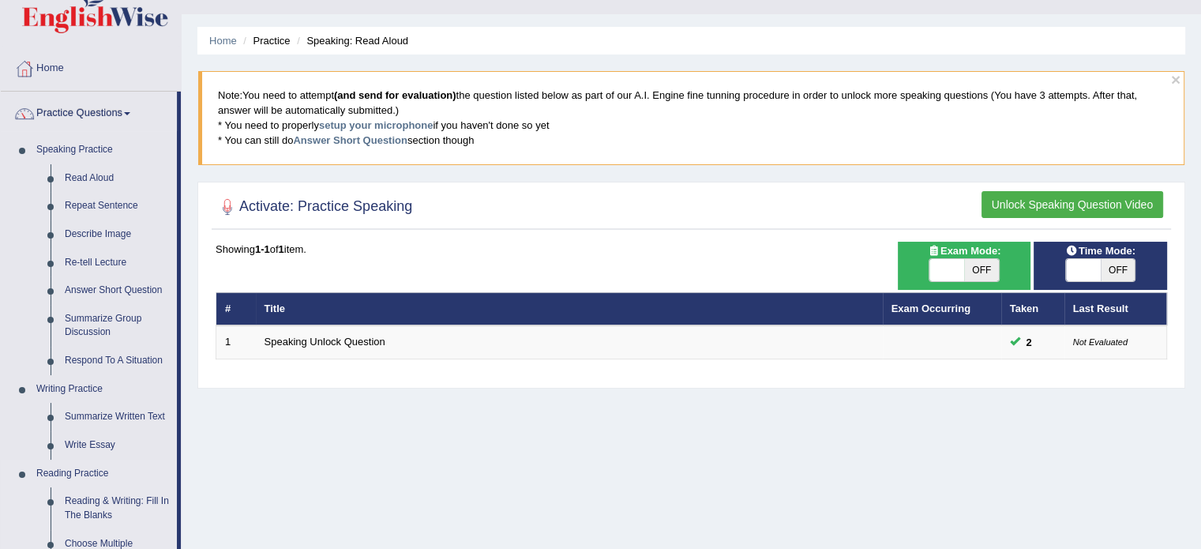
click at [60, 472] on link "Reading Practice" at bounding box center [103, 474] width 148 height 28
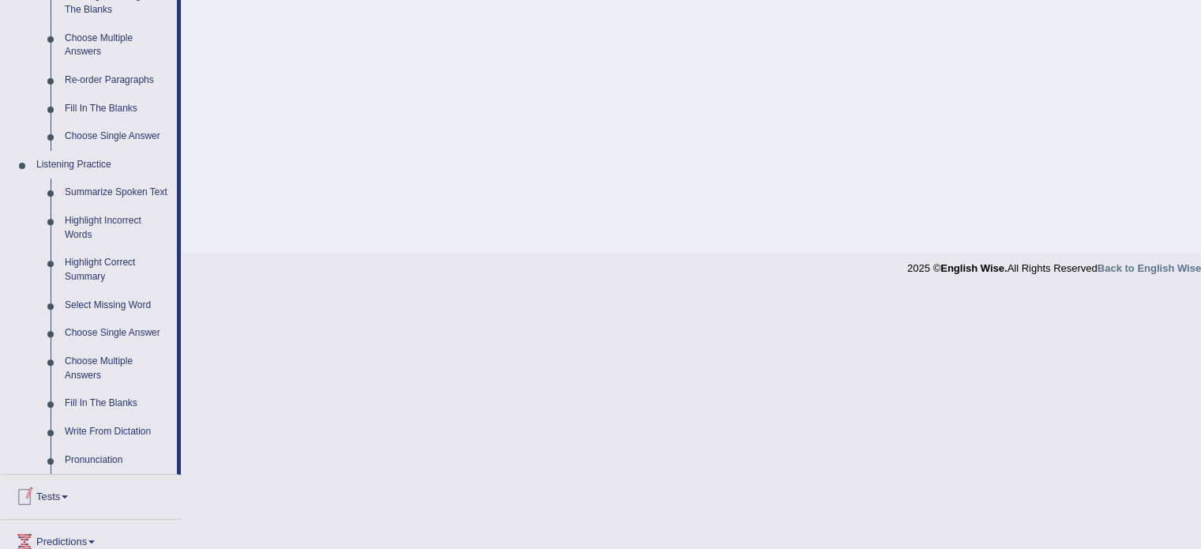
scroll to position [505, 0]
